Goal: Task Accomplishment & Management: Manage account settings

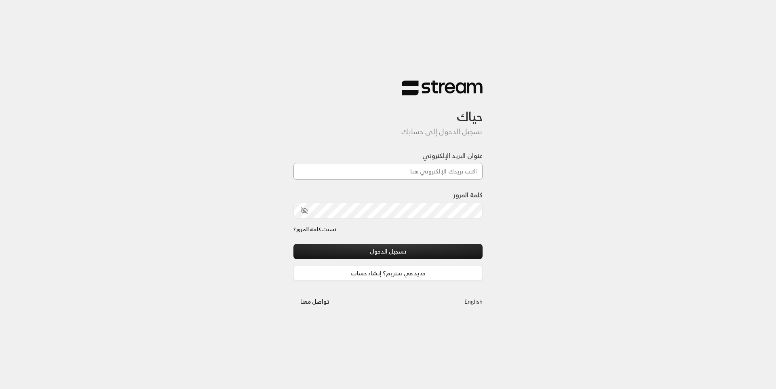
click at [442, 173] on input "عنوان البريد الإلكتروني" at bounding box center [388, 171] width 189 height 17
type input "[EMAIL_ADDRESS][DOMAIN_NAME]"
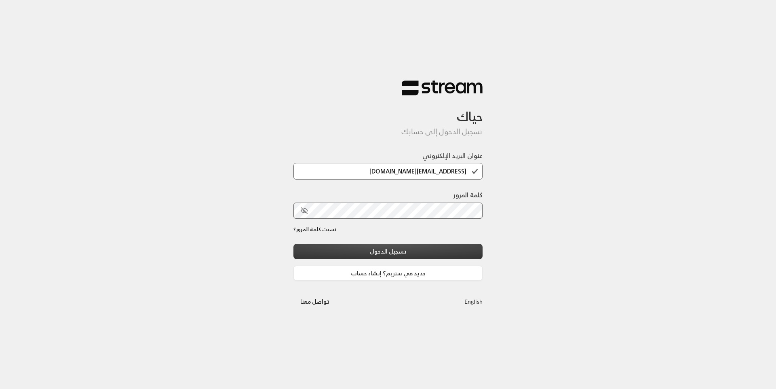
click at [425, 248] on button "تسجيل الدخول" at bounding box center [388, 251] width 189 height 15
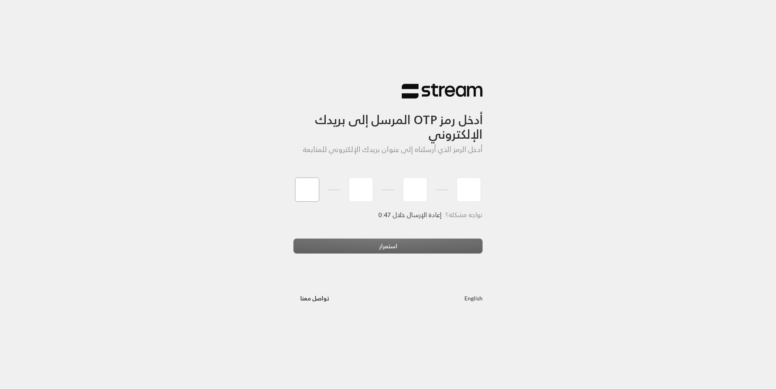
type input "7"
type input "5"
type input "4"
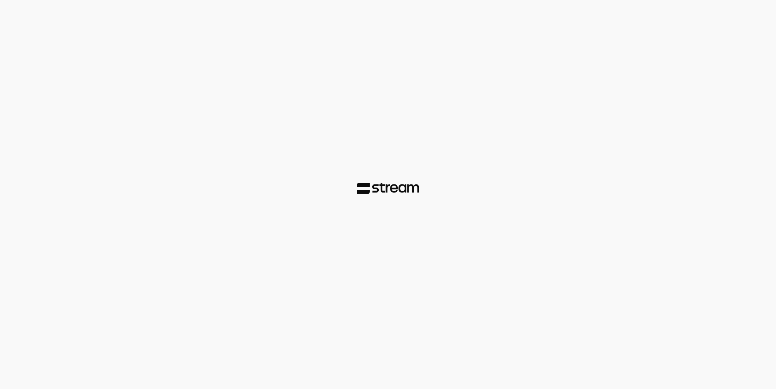
click at [425, 248] on div at bounding box center [388, 194] width 776 height 389
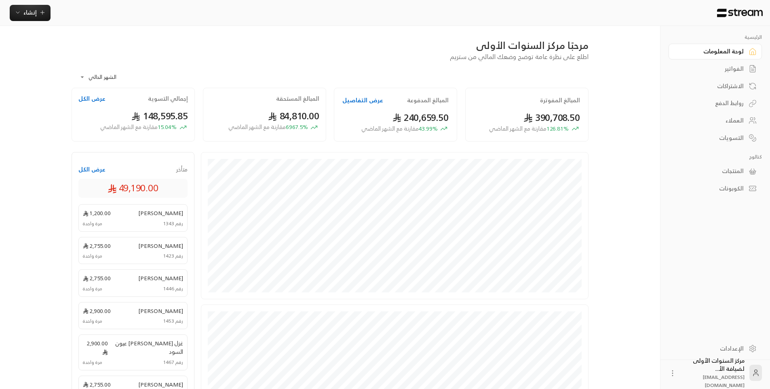
click at [277, 45] on div "مرحبًا مركز السنوات الأولى" at bounding box center [330, 45] width 517 height 13
click at [744, 73] on link "الفواتير" at bounding box center [715, 69] width 93 height 16
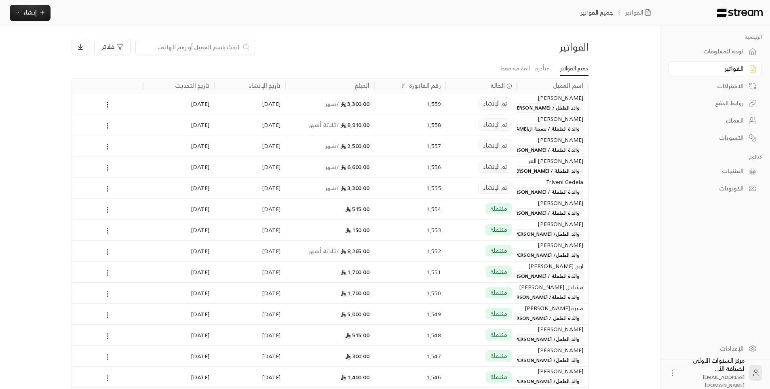
click at [467, 44] on div "الفواتير" at bounding box center [526, 46] width 123 height 13
click at [544, 195] on span "والدة الطفلة / [PERSON_NAME]" at bounding box center [544, 192] width 78 height 10
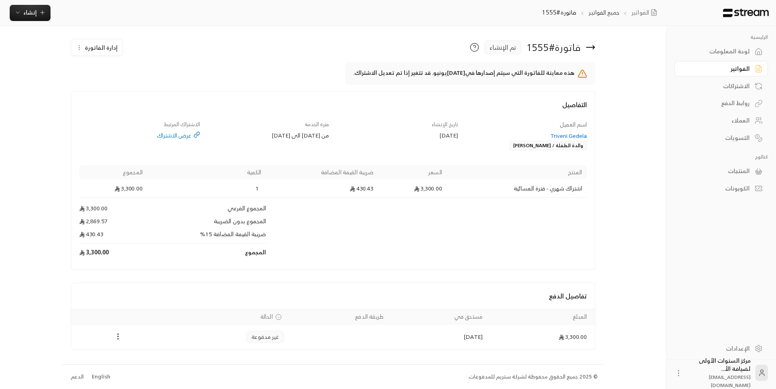
click at [595, 48] on icon at bounding box center [591, 47] width 10 height 10
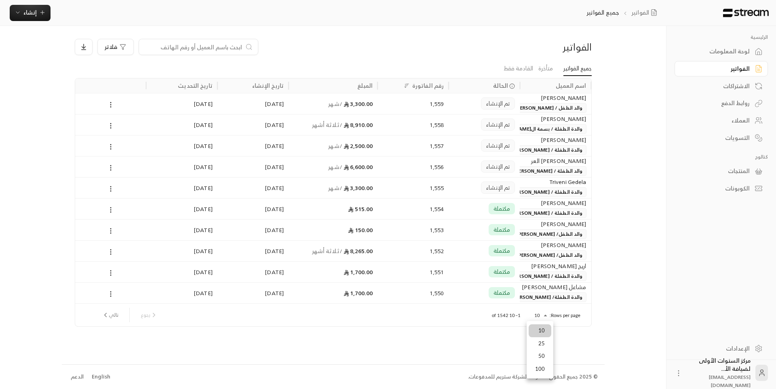
click at [541, 314] on body "الرئيسية لوحة المعلومات الفواتير الاشتراكات روابط الدفع العملاء التسويات كتالوج…" at bounding box center [388, 194] width 776 height 389
click at [544, 368] on li "100" at bounding box center [540, 369] width 23 height 13
